Goal: Information Seeking & Learning: Understand process/instructions

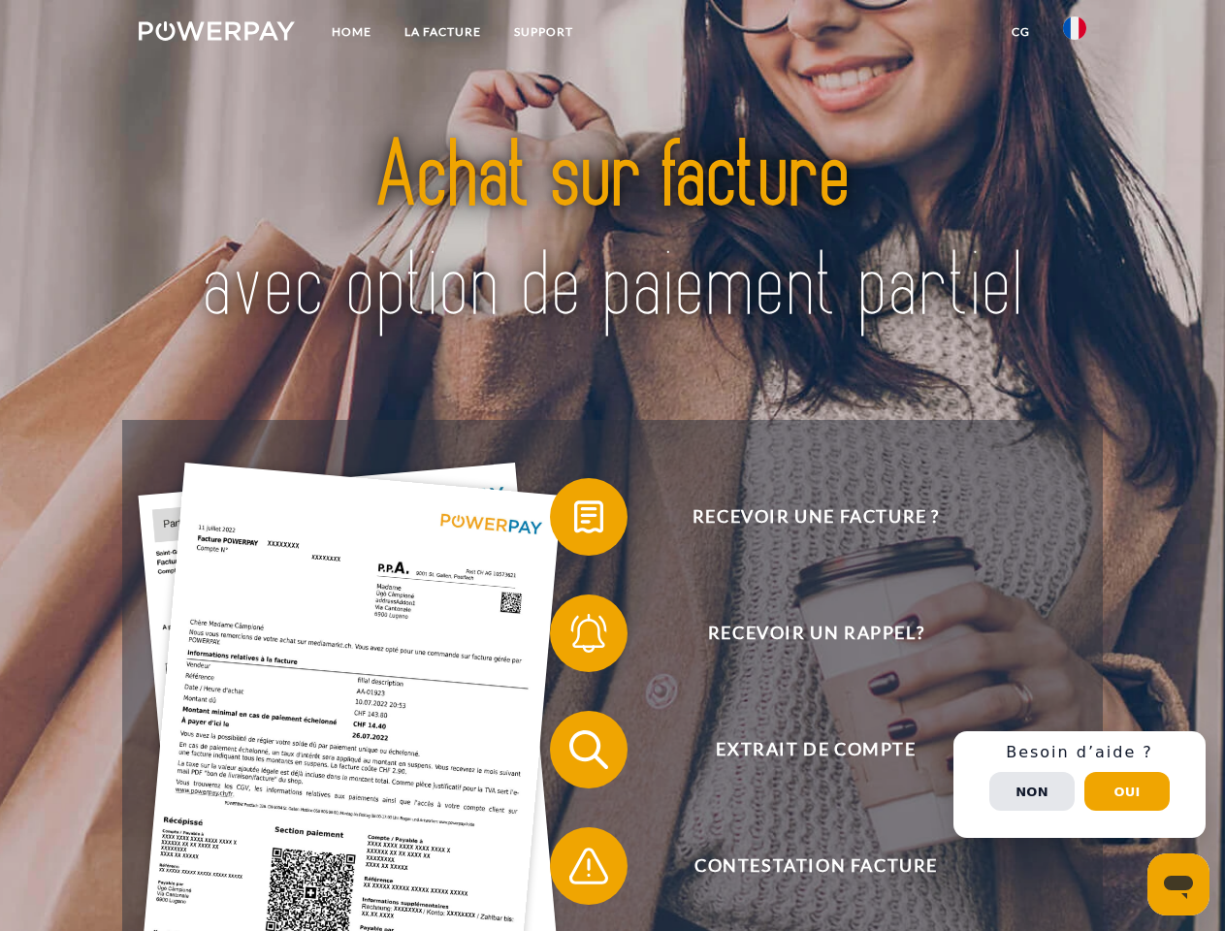
click at [216, 34] on img at bounding box center [217, 30] width 156 height 19
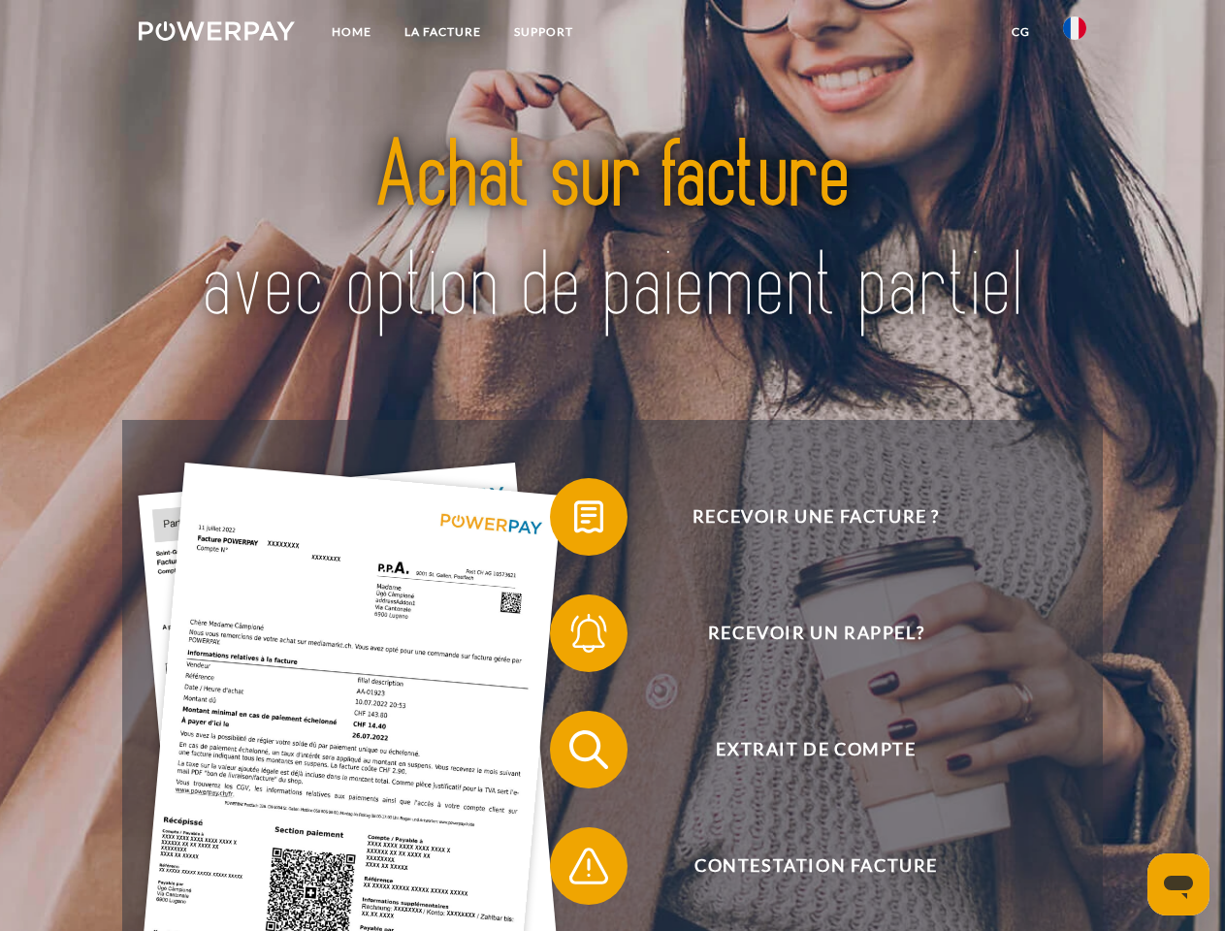
click at [1075, 34] on img at bounding box center [1074, 27] width 23 height 23
click at [1020, 32] on link "CG" at bounding box center [1020, 32] width 51 height 35
click at [574, 521] on span at bounding box center [559, 516] width 97 height 97
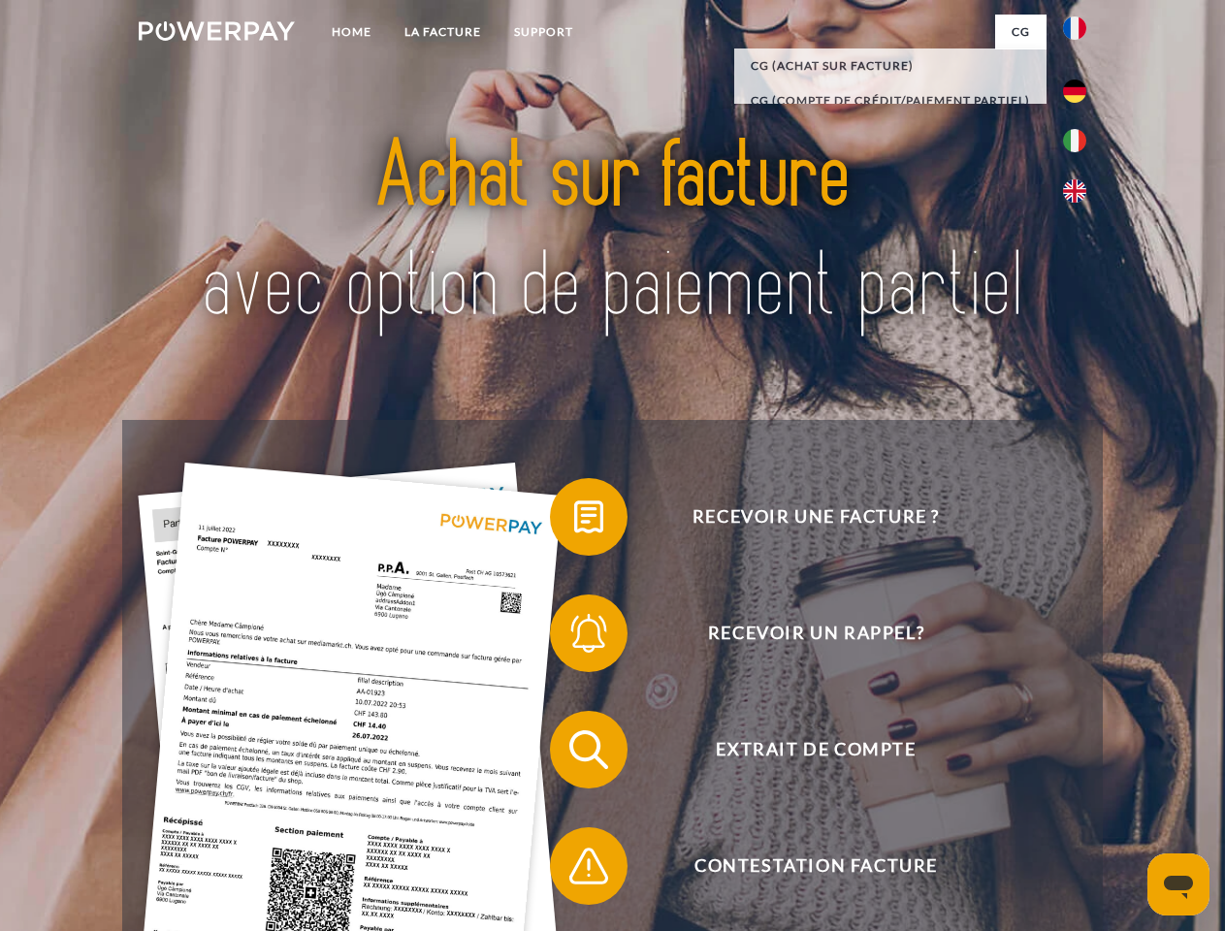
click at [574, 637] on span at bounding box center [559, 633] width 97 height 97
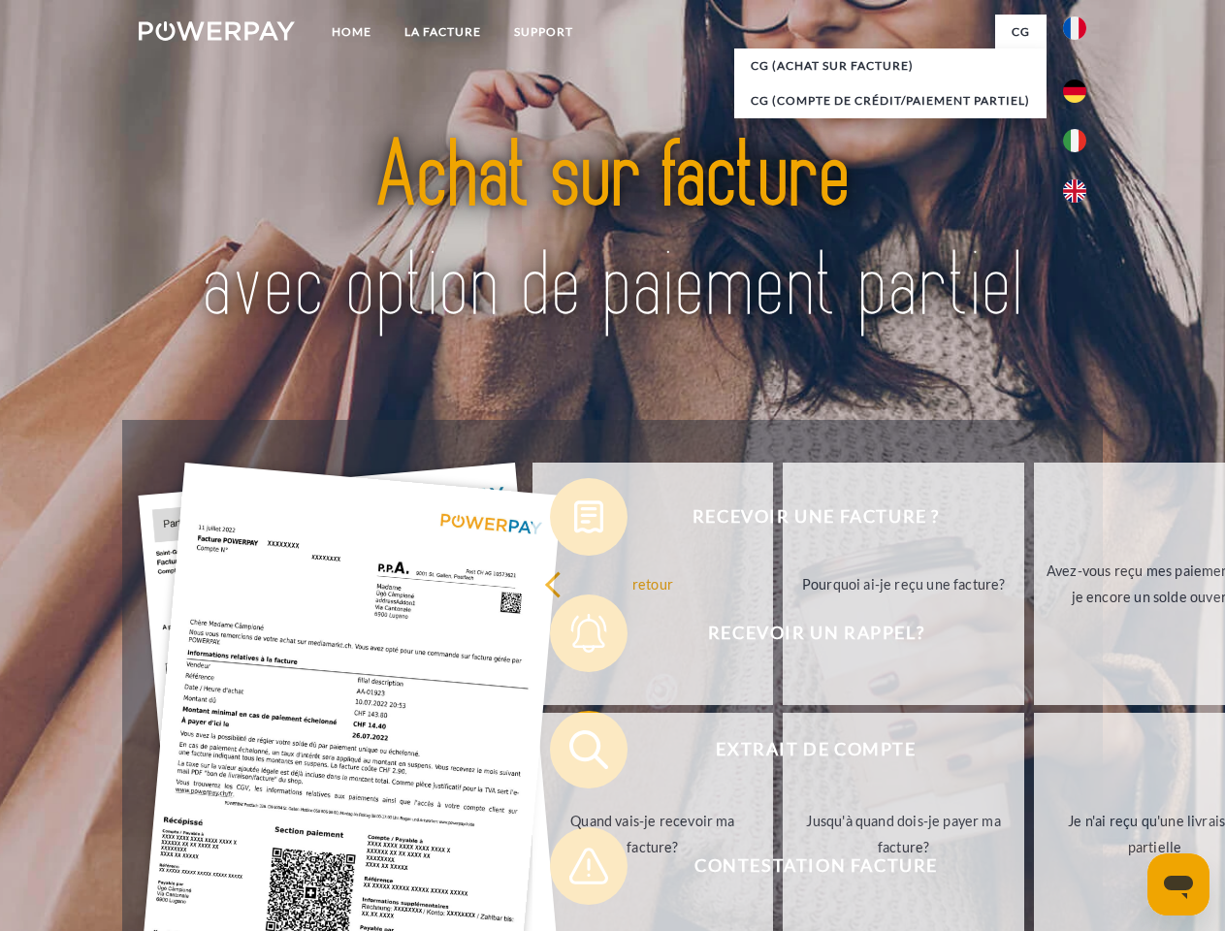
click at [783, 754] on link "Jusqu'à quand dois-je payer ma facture?" at bounding box center [903, 834] width 241 height 242
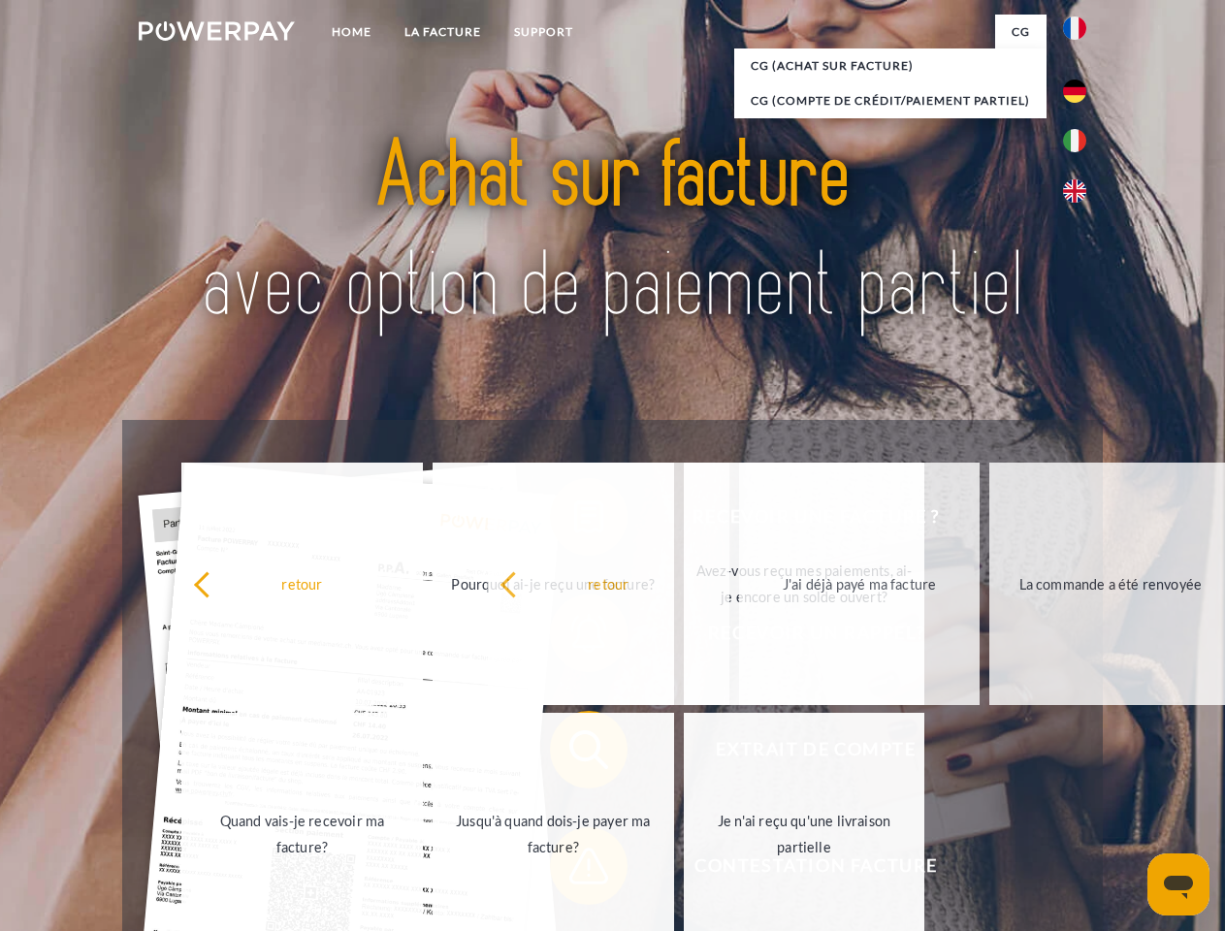
click at [574, 870] on span at bounding box center [559, 866] width 97 height 97
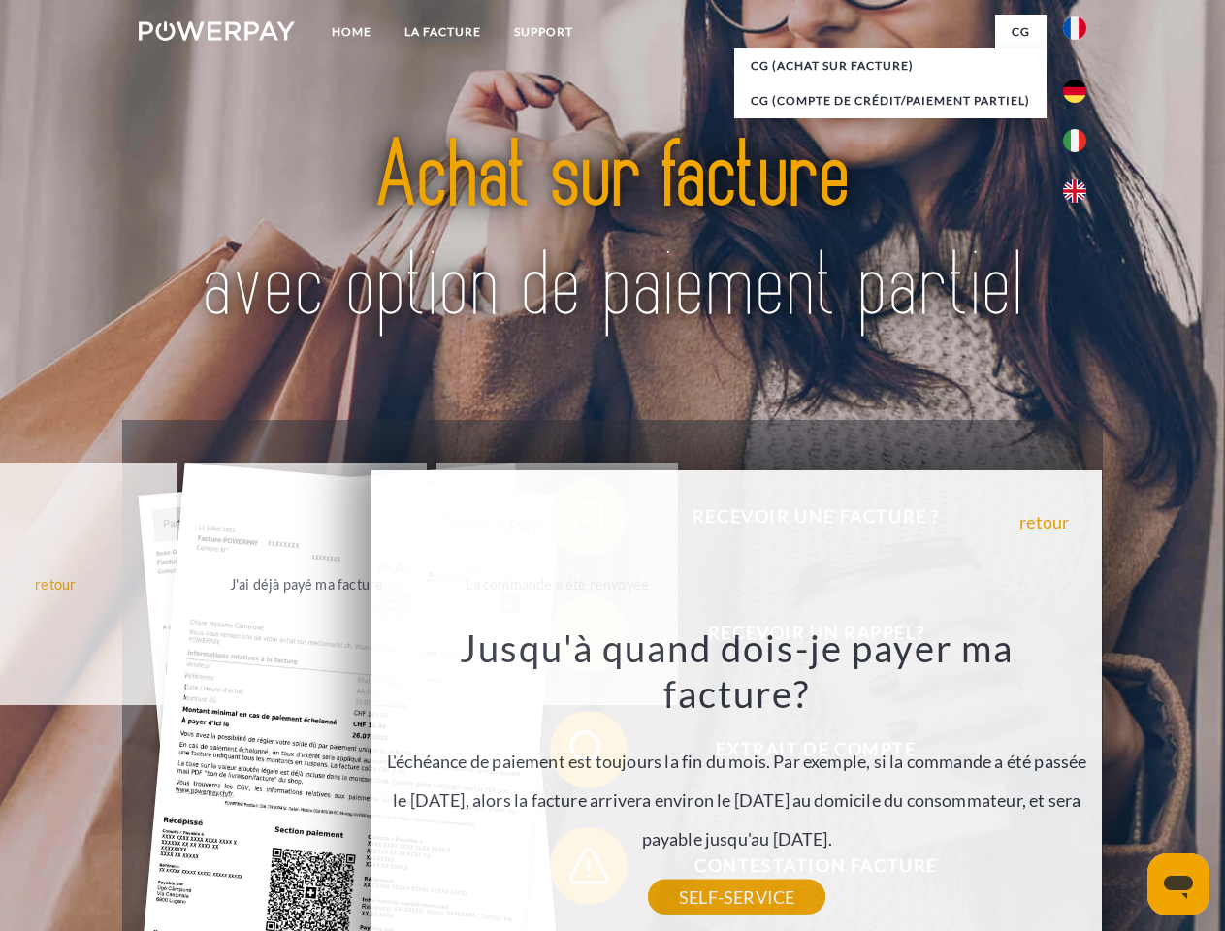
click at [1079, 785] on div "Recevoir une facture ? Recevoir un rappel? Extrait de compte retour" at bounding box center [612, 808] width 980 height 776
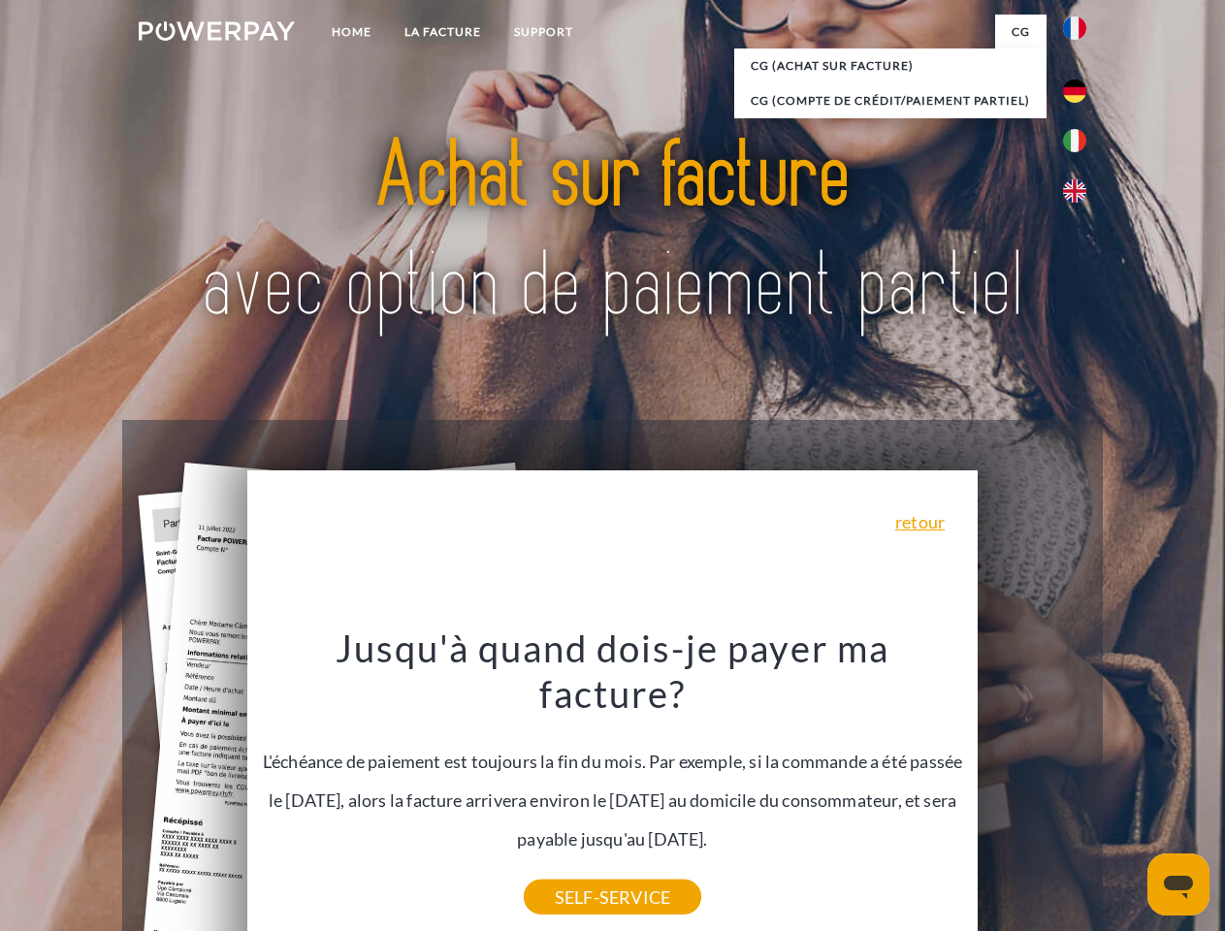
click at [1032, 788] on span "Extrait de compte" at bounding box center [815, 750] width 475 height 78
click at [1127, 791] on header "Home LA FACTURE Support" at bounding box center [612, 669] width 1225 height 1339
